Goal: Find specific page/section

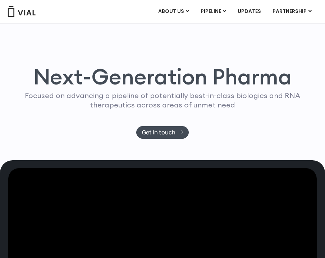
scroll to position [7, 0]
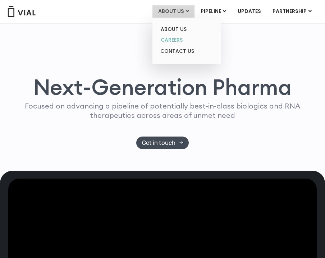
click at [180, 43] on link "CAREERS" at bounding box center [186, 40] width 63 height 11
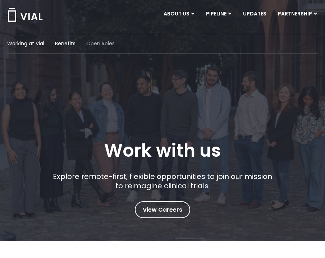
click at [107, 42] on span "Open Roles" at bounding box center [100, 44] width 28 height 8
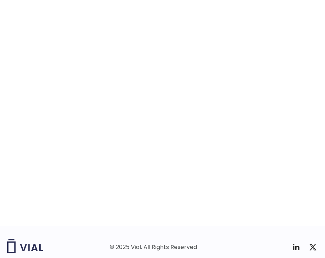
scroll to position [1082, 0]
